Goal: Transaction & Acquisition: Purchase product/service

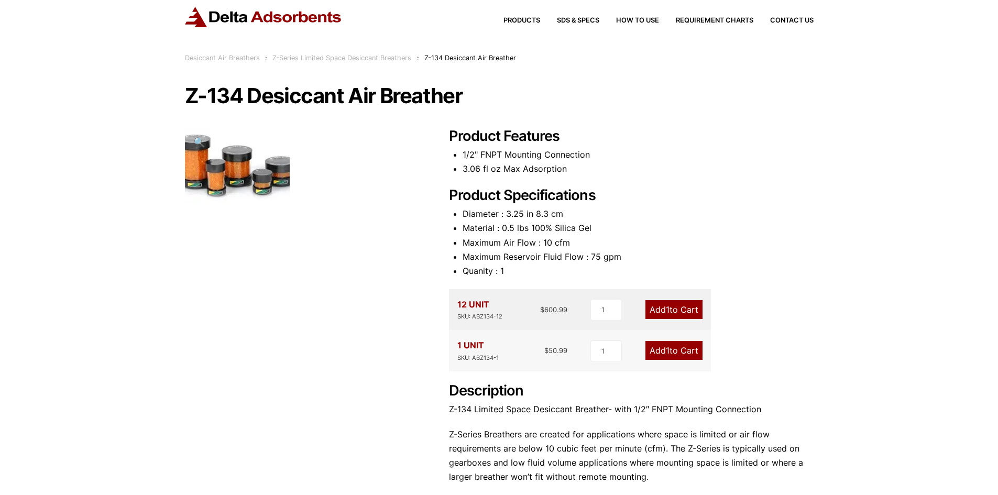
scroll to position [52, 0]
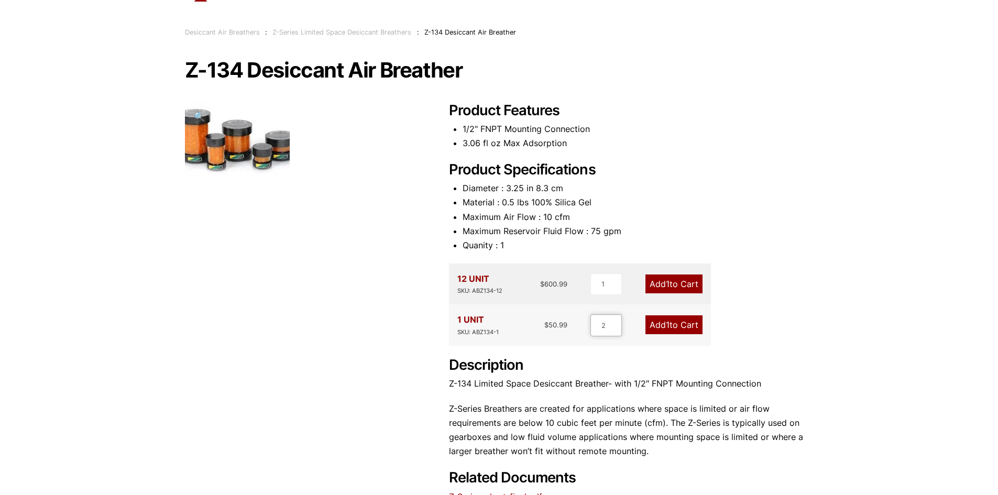
click at [616, 323] on input "2" at bounding box center [605, 325] width 31 height 22
click at [616, 323] on input "3" at bounding box center [605, 325] width 31 height 22
click at [616, 323] on input "4" at bounding box center [605, 325] width 31 height 22
click at [616, 323] on input "5" at bounding box center [605, 325] width 31 height 22
type input "6"
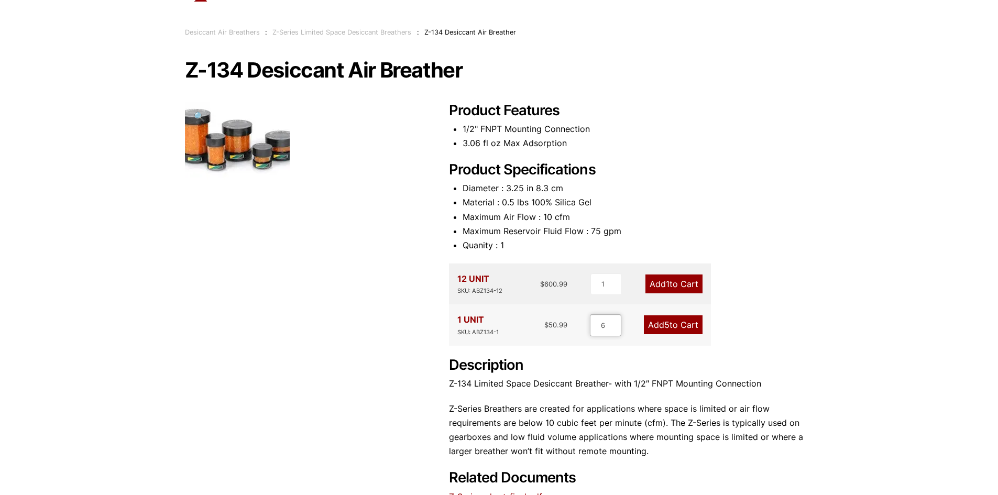
click at [616, 323] on input "6" at bounding box center [605, 325] width 31 height 22
click at [676, 282] on link "Add 1 to Cart" at bounding box center [673, 283] width 57 height 19
click at [668, 327] on link "Add 6 to Cart" at bounding box center [673, 324] width 59 height 19
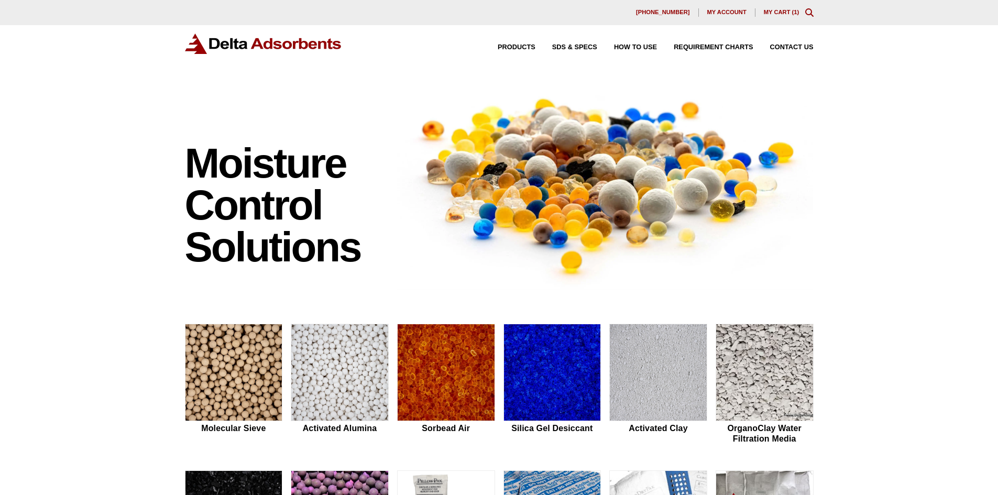
click at [780, 7] on div "630-980-5205 My account My Cart ( 1 )" at bounding box center [499, 12] width 998 height 25
click at [778, 10] on link "My Cart ( 1 )" at bounding box center [782, 12] width 36 height 6
click at [792, 11] on link "My Cart ( 7 )" at bounding box center [782, 12] width 36 height 6
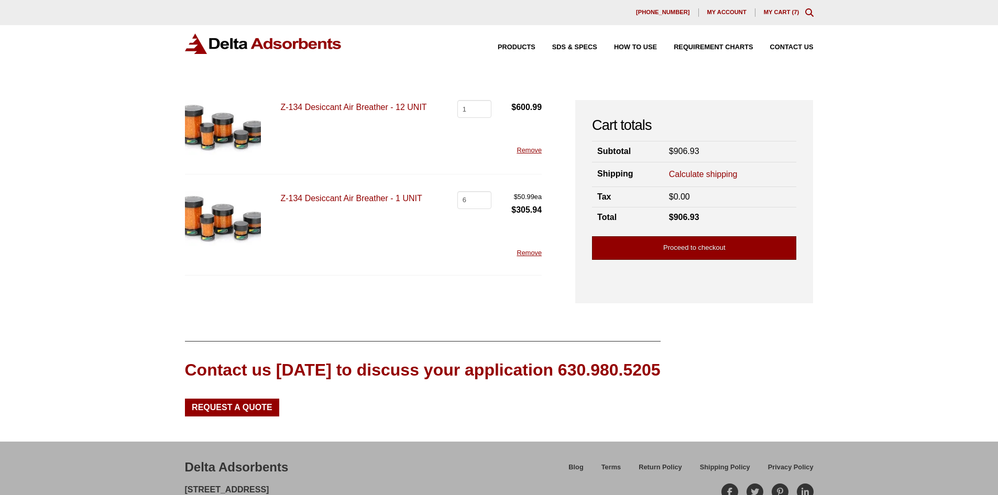
click at [704, 244] on link "Proceed to checkout" at bounding box center [694, 248] width 204 height 24
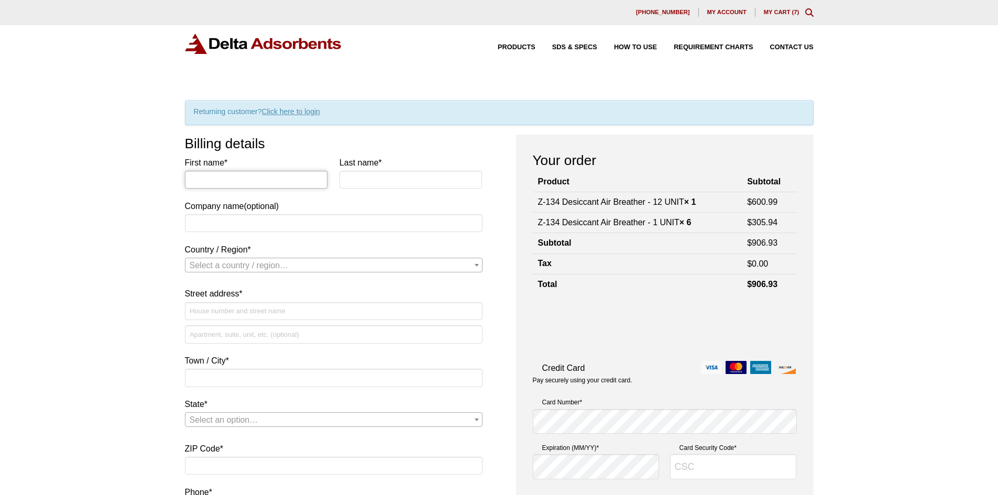
click at [222, 180] on input "First name *" at bounding box center [256, 180] width 143 height 18
type input "[PERSON_NAME]"
type input "Dael Inv Fixit-pty"
select select "US"
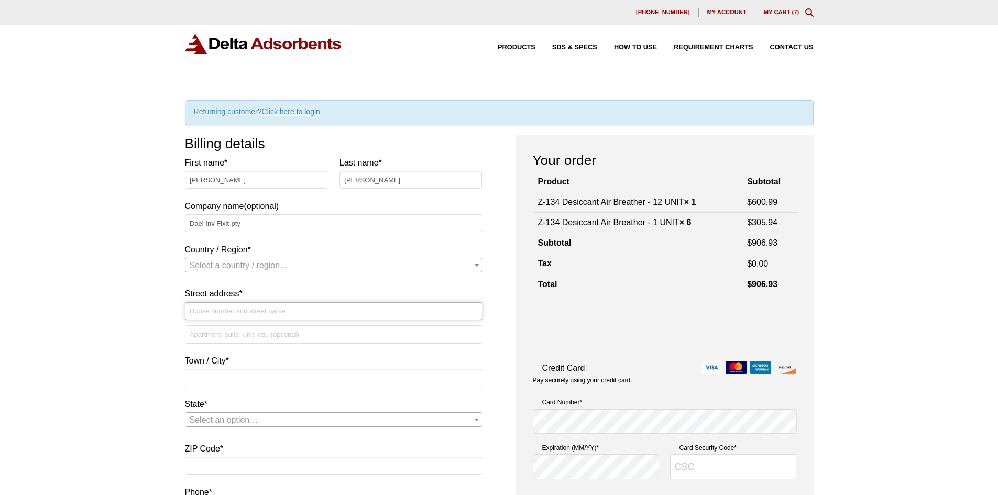
type input "[STREET_ADDRESS]"
type input "[GEOGRAPHIC_DATA]"
type input "33166-2761"
type input "4079783299"
type input "[PERSON_NAME][EMAIL_ADDRESS][PERSON_NAME][DOMAIN_NAME]"
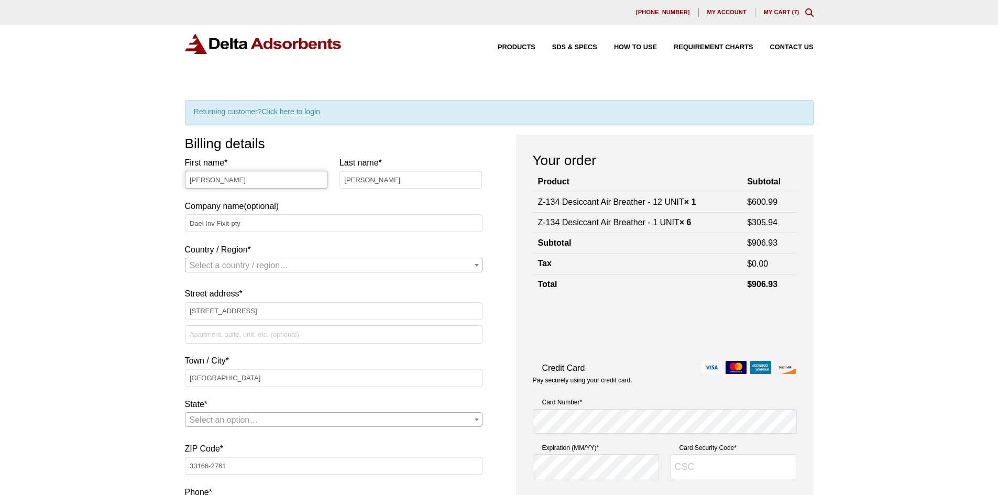
select select "US"
select select "FL"
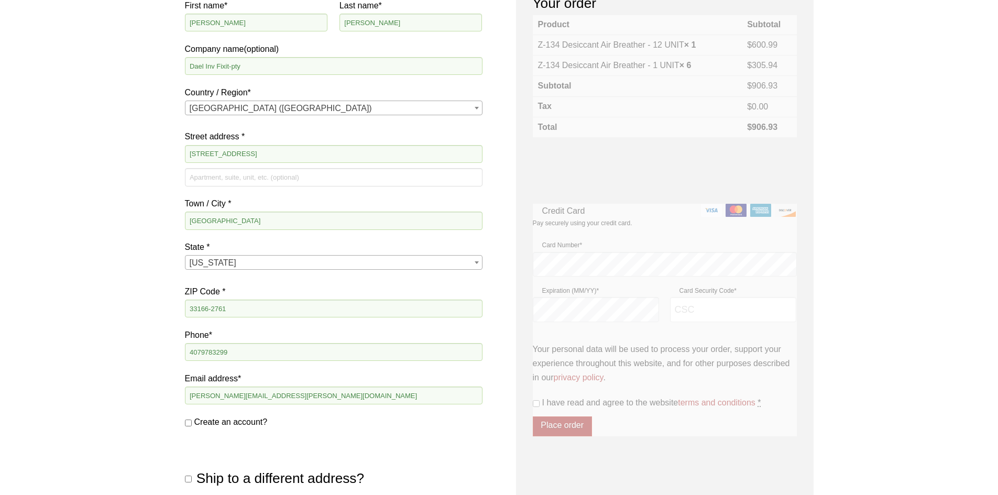
scroll to position [262, 0]
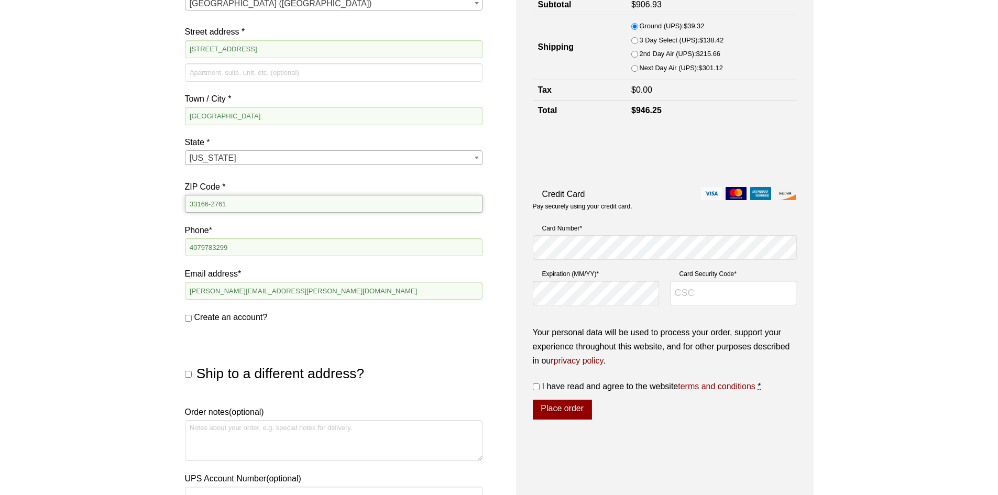
drag, startPoint x: 246, startPoint y: 204, endPoint x: 118, endPoint y: 207, distance: 127.9
click at [118, 207] on div "Our website has detected that you are using an outdated browser that will preve…" at bounding box center [499, 252] width 998 height 1029
type input "33195"
click at [191, 323] on label "Create an account?" at bounding box center [334, 317] width 298 height 14
click at [191, 322] on input "Create an account?" at bounding box center [188, 318] width 7 height 7
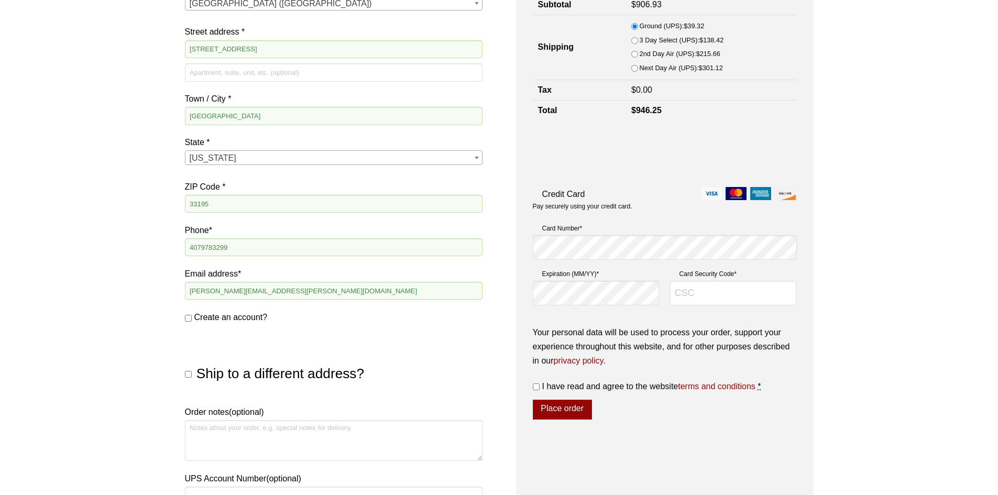
checkbox input "true"
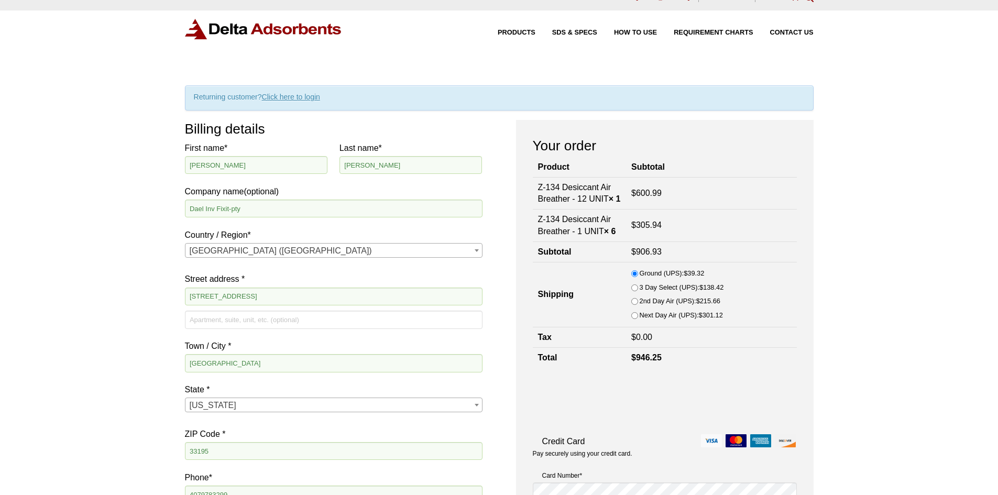
scroll to position [10, 0]
